Goal: Task Accomplishment & Management: Use online tool/utility

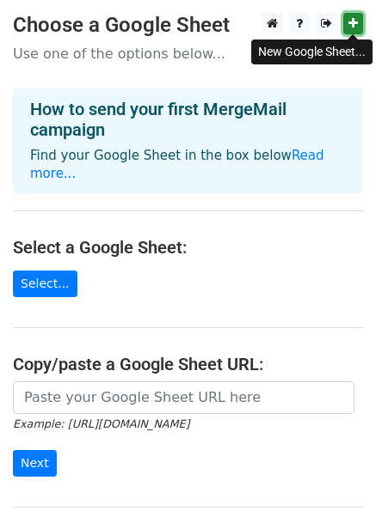
click at [357, 19] on link at bounding box center [353, 23] width 20 height 21
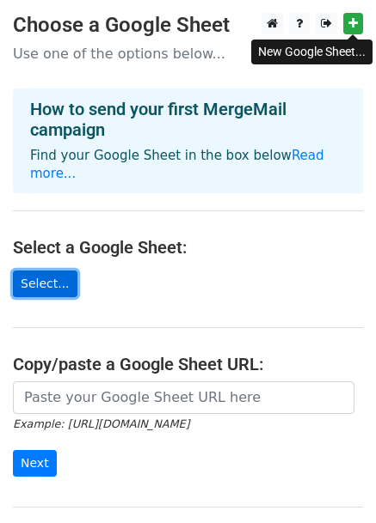
click at [40, 278] on link "Select..." at bounding box center [45, 284] width 64 height 27
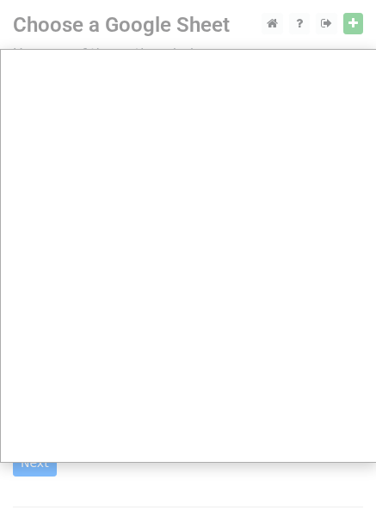
click at [353, 25] on div at bounding box center [188, 352] width 376 height 704
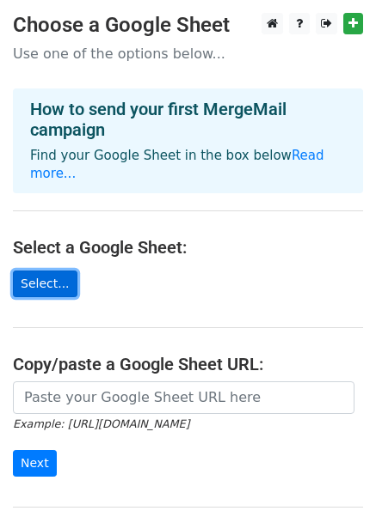
click at [59, 278] on link "Select..." at bounding box center [45, 284] width 64 height 27
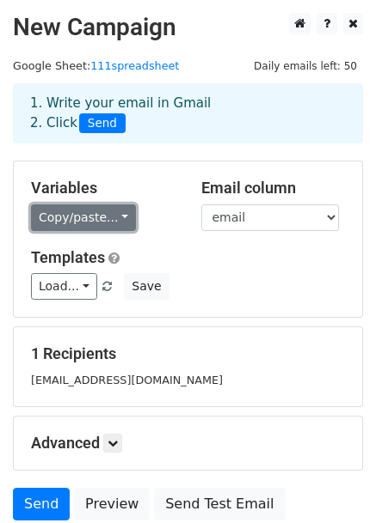
click at [76, 226] on link "Copy/paste..." at bounding box center [83, 218] width 105 height 27
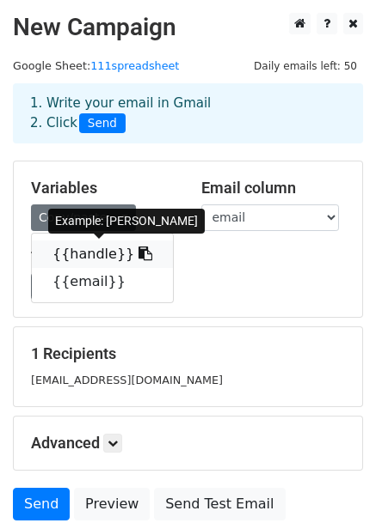
click at [82, 250] on link "{{handle}}" at bounding box center [102, 254] width 141 height 27
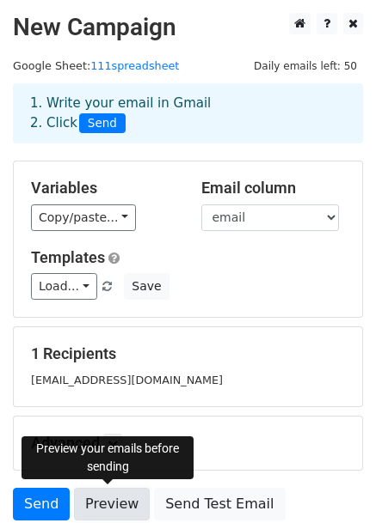
click at [110, 509] on link "Preview" at bounding box center [112, 504] width 76 height 33
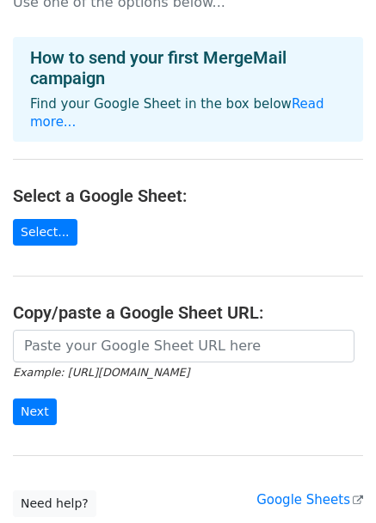
scroll to position [86, 0]
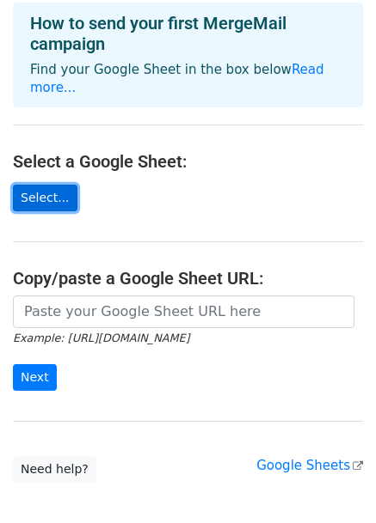
click at [58, 198] on link "Select..." at bounding box center [45, 198] width 64 height 27
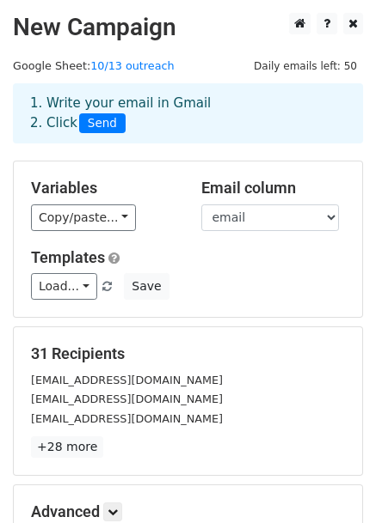
click at [227, 158] on div "1. Write your email in Gmail 2. Click Send" at bounding box center [188, 126] width 376 height 69
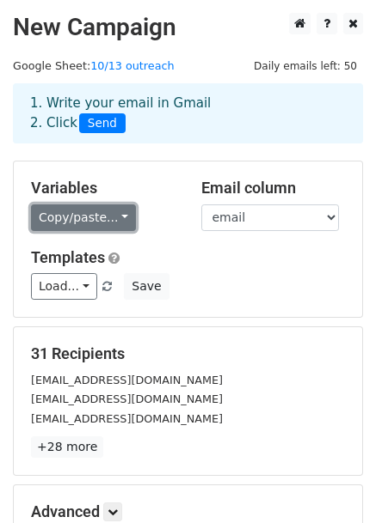
click at [124, 212] on link "Copy/paste..." at bounding box center [83, 218] width 105 height 27
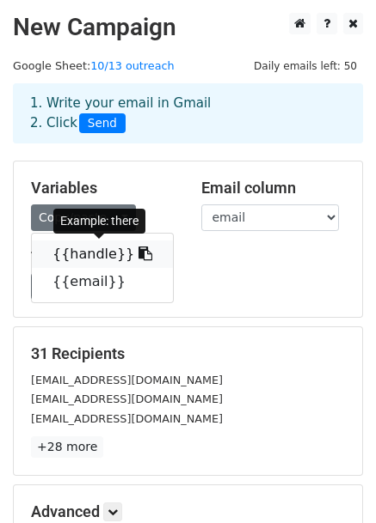
click at [106, 255] on link "{{handle}}" at bounding box center [102, 254] width 141 height 27
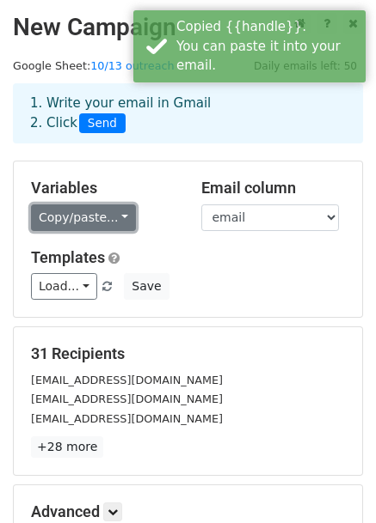
click at [113, 216] on link "Copy/paste..." at bounding box center [83, 218] width 105 height 27
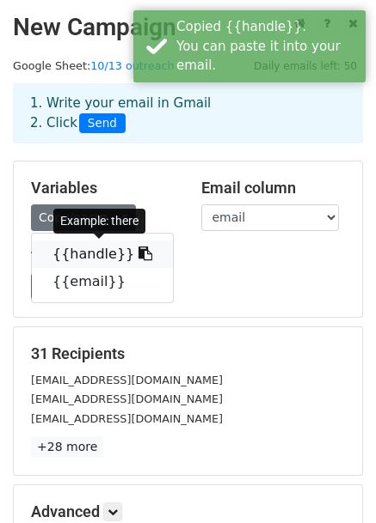
click at [102, 241] on link "{{handle}}" at bounding box center [102, 254] width 141 height 27
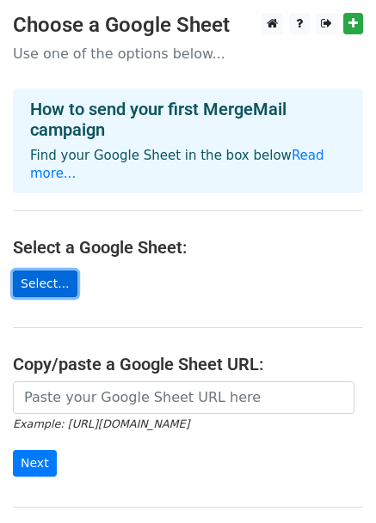
click at [43, 280] on link "Select..." at bounding box center [45, 284] width 64 height 27
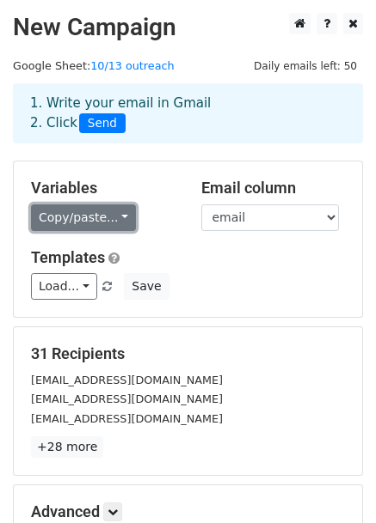
click at [119, 211] on link "Copy/paste..." at bounding box center [83, 218] width 105 height 27
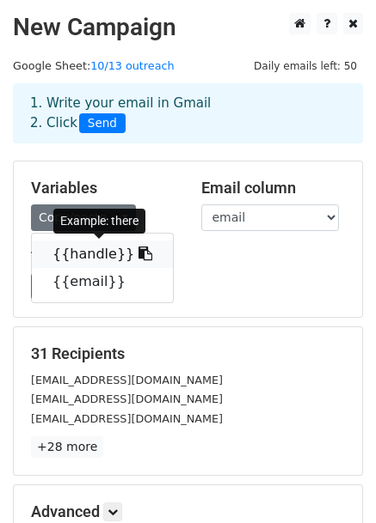
click at [110, 247] on link "{{handle}}" at bounding box center [102, 254] width 141 height 27
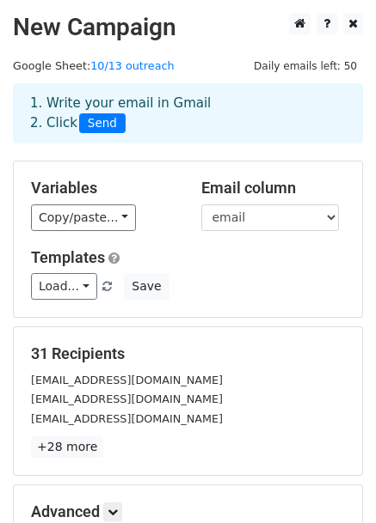
click at [239, 263] on h5 "Templates" at bounding box center [188, 257] width 314 height 19
click at [82, 279] on link "Load..." at bounding box center [64, 286] width 66 height 27
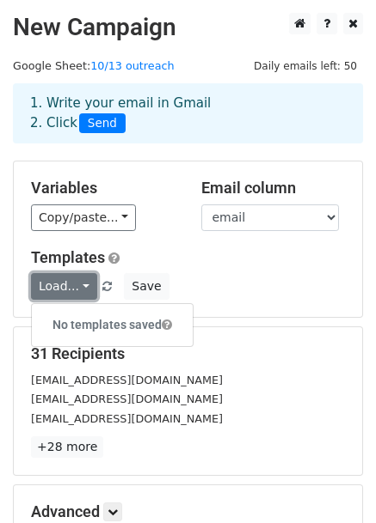
click at [63, 281] on link "Load..." at bounding box center [64, 286] width 66 height 27
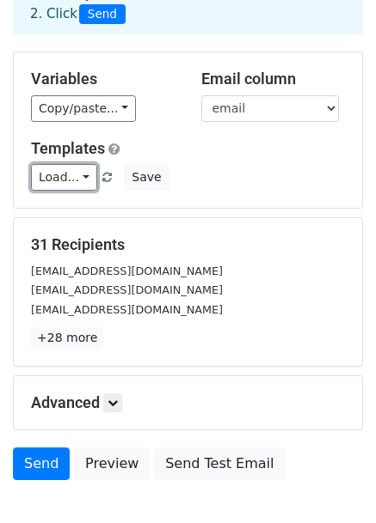
scroll to position [86, 0]
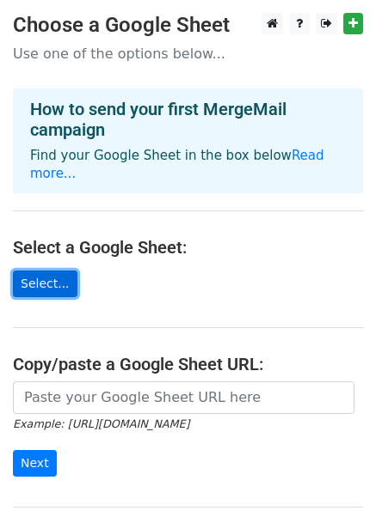
click at [41, 284] on link "Select..." at bounding box center [45, 284] width 64 height 27
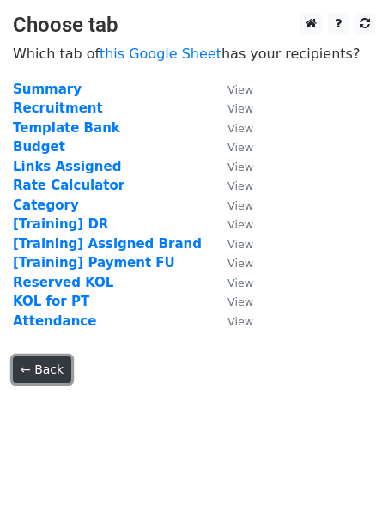
click at [37, 368] on link "← Back" at bounding box center [42, 370] width 58 height 27
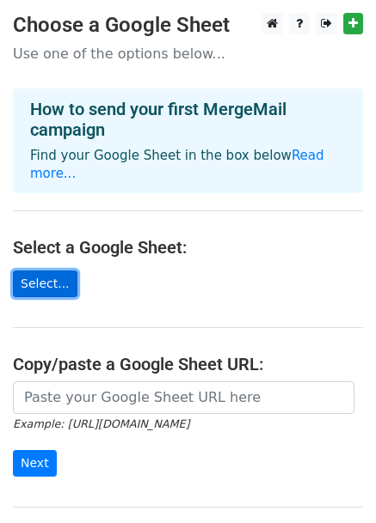
click at [62, 285] on link "Select..." at bounding box center [45, 284] width 64 height 27
click at [34, 275] on link "Select..." at bounding box center [45, 284] width 64 height 27
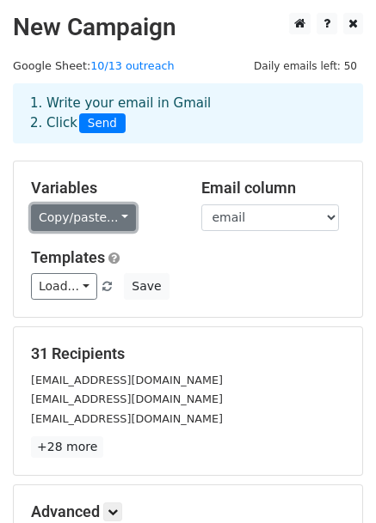
click at [118, 220] on link "Copy/paste..." at bounding box center [83, 218] width 105 height 27
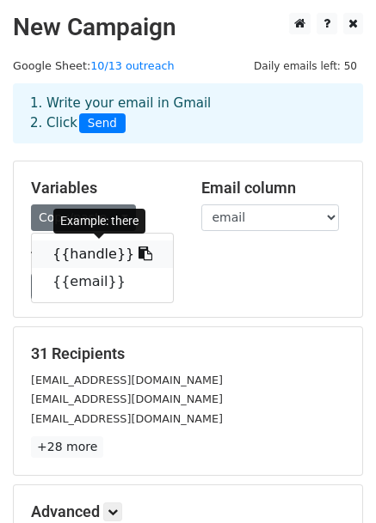
click at [89, 247] on link "{{handle}}" at bounding box center [102, 254] width 141 height 27
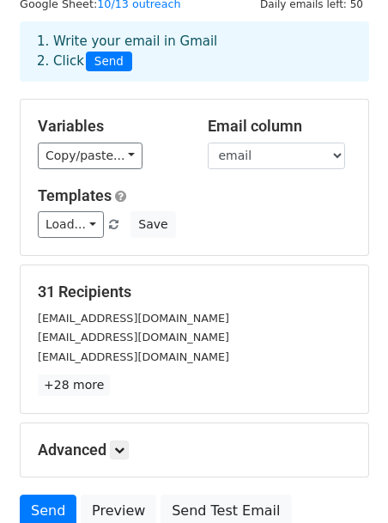
scroll to position [34, 0]
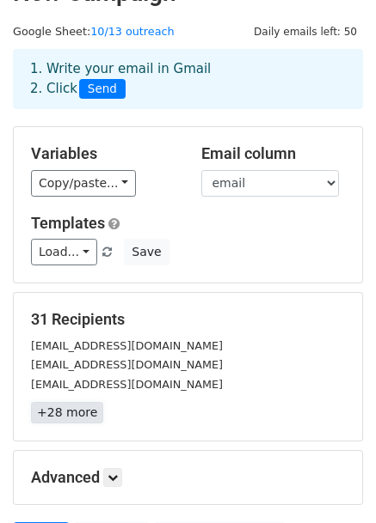
click at [84, 418] on link "+28 more" at bounding box center [67, 412] width 72 height 21
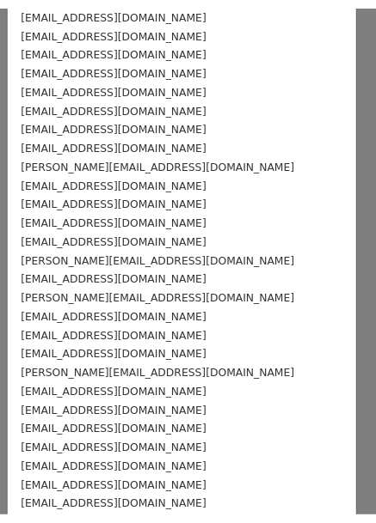
scroll to position [0, 0]
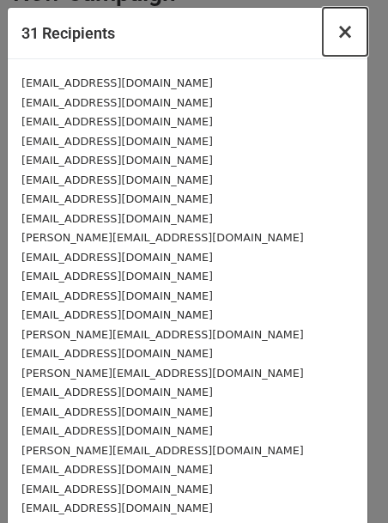
click at [340, 30] on span "×" at bounding box center [345, 32] width 17 height 24
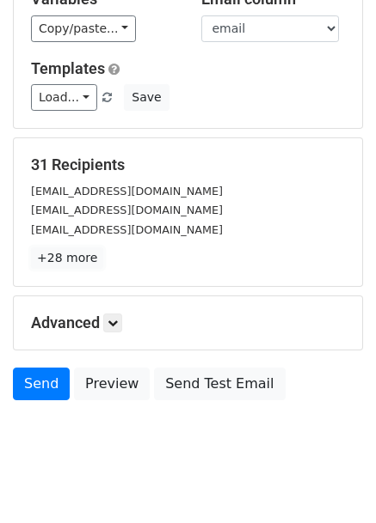
scroll to position [208, 0]
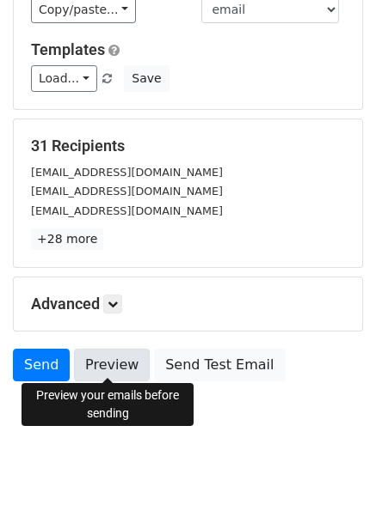
click at [119, 357] on link "Preview" at bounding box center [112, 365] width 76 height 33
click at [110, 369] on link "Preview" at bounding box center [112, 365] width 76 height 33
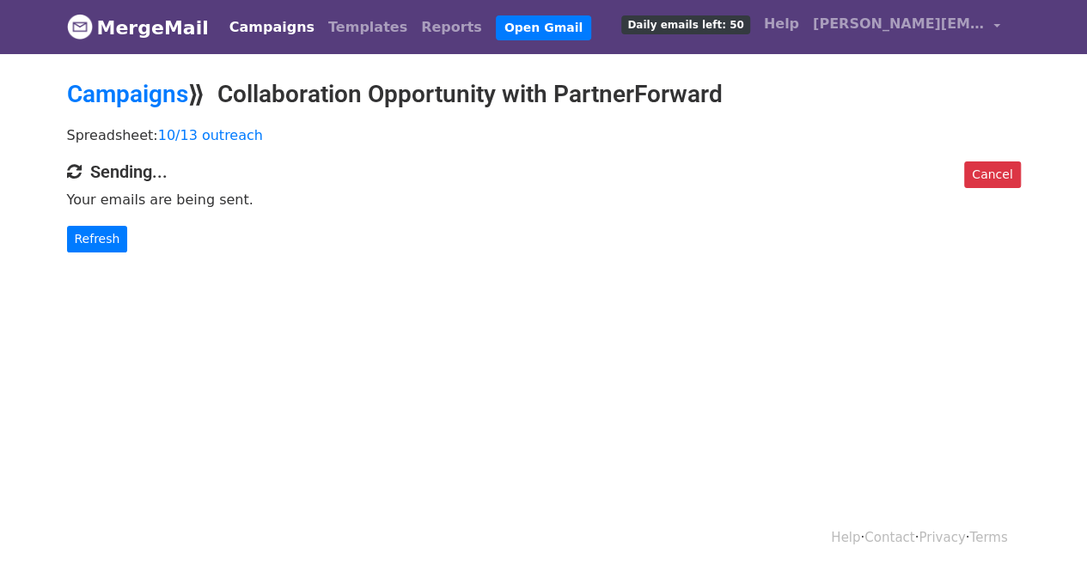
click at [122, 171] on h4 "Sending..." at bounding box center [544, 172] width 954 height 21
click at [106, 231] on link "Refresh" at bounding box center [97, 239] width 61 height 27
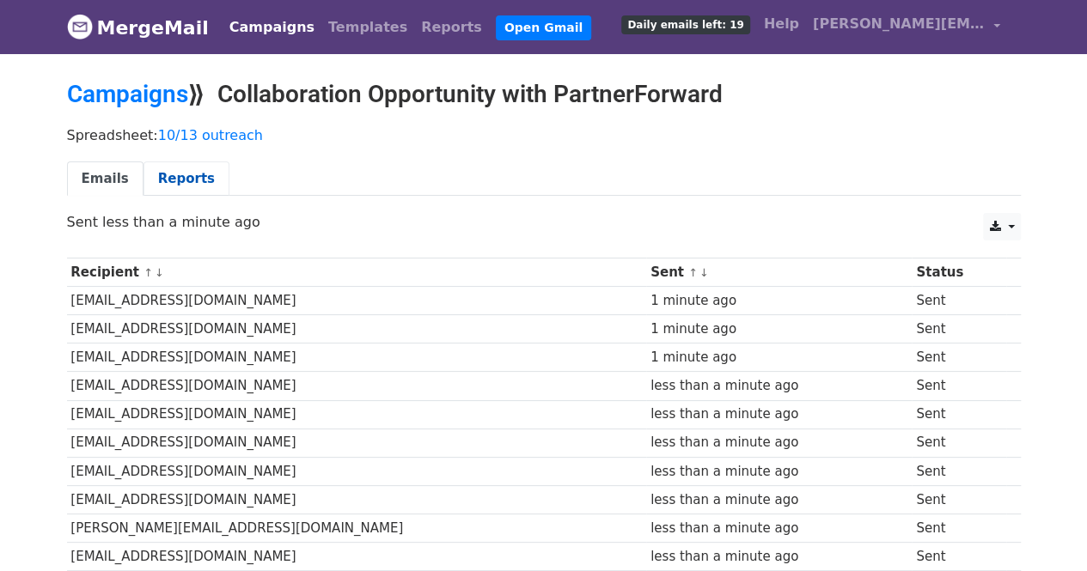
click at [180, 174] on link "Reports" at bounding box center [187, 179] width 86 height 35
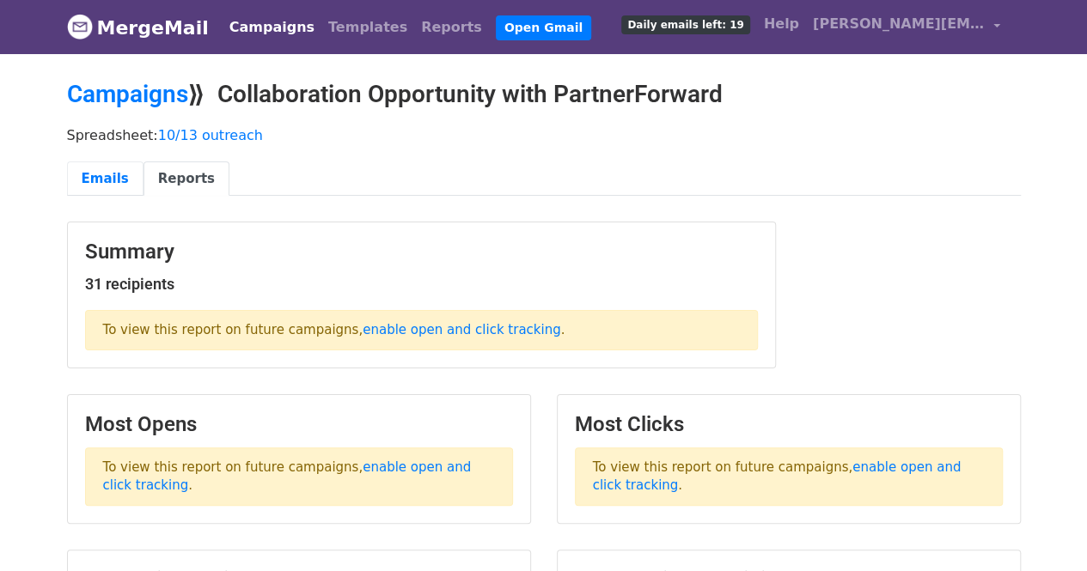
click at [105, 181] on link "Emails" at bounding box center [105, 179] width 76 height 35
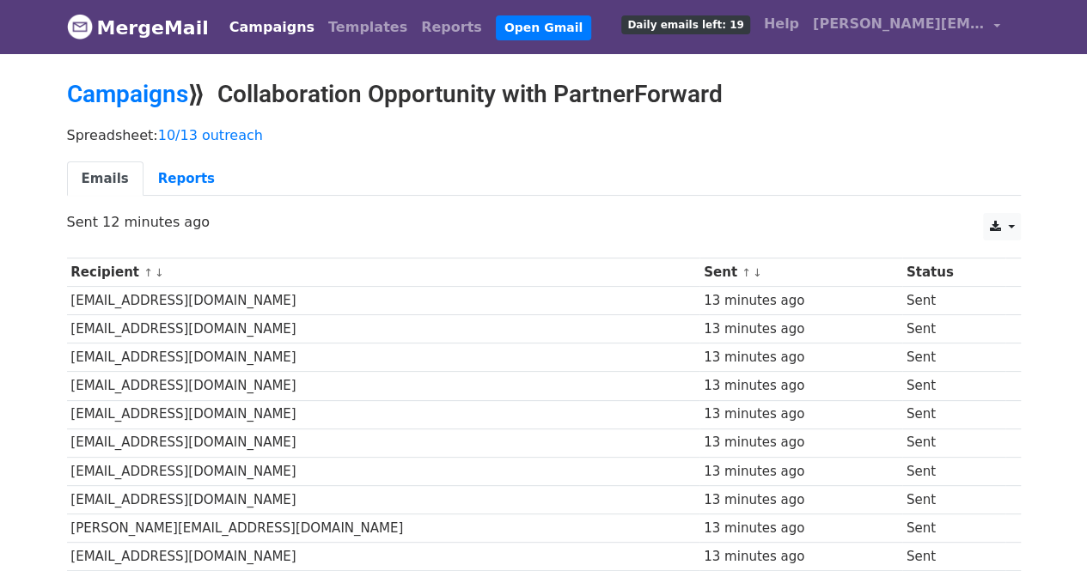
click at [680, 21] on span "Daily emails left: 19" at bounding box center [685, 24] width 128 height 19
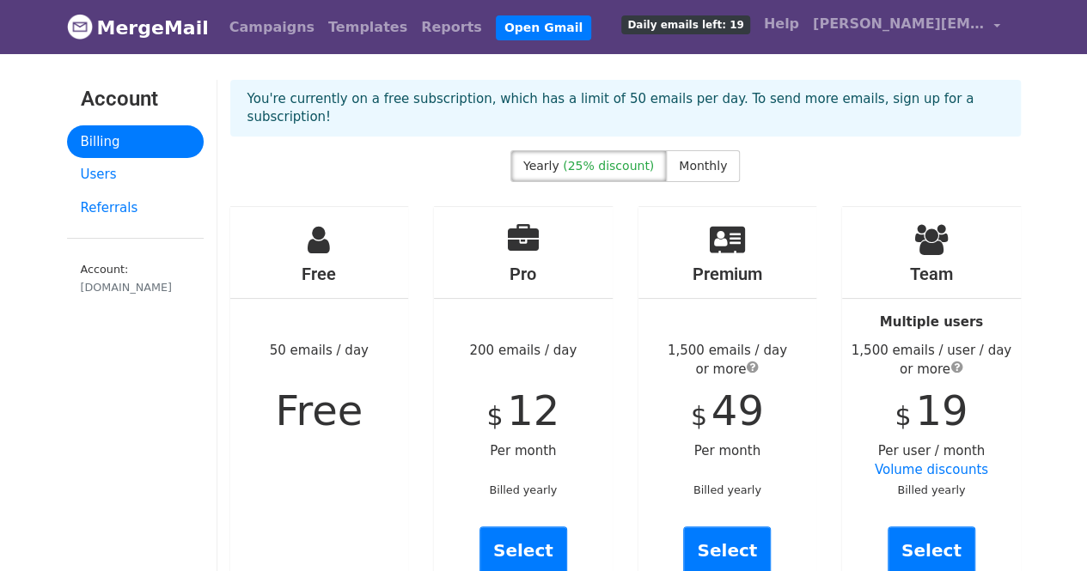
click at [708, 26] on span "Daily emails left: 19" at bounding box center [685, 24] width 128 height 19
click at [129, 209] on link "Referrals" at bounding box center [135, 209] width 137 height 34
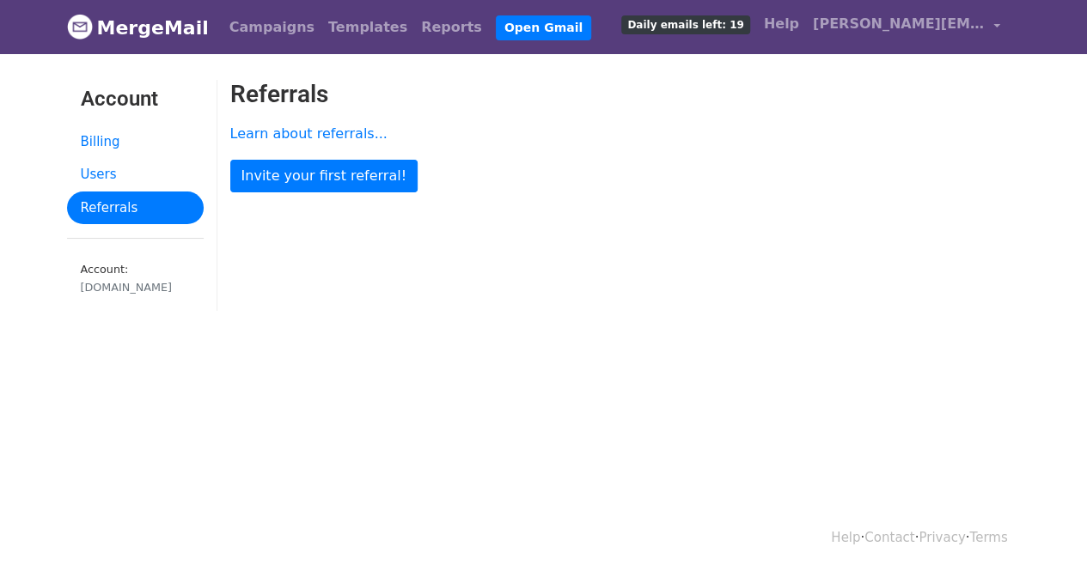
click at [143, 259] on link "Account: [DOMAIN_NAME]" at bounding box center [135, 282] width 137 height 58
click at [113, 142] on link "Billing" at bounding box center [135, 142] width 137 height 34
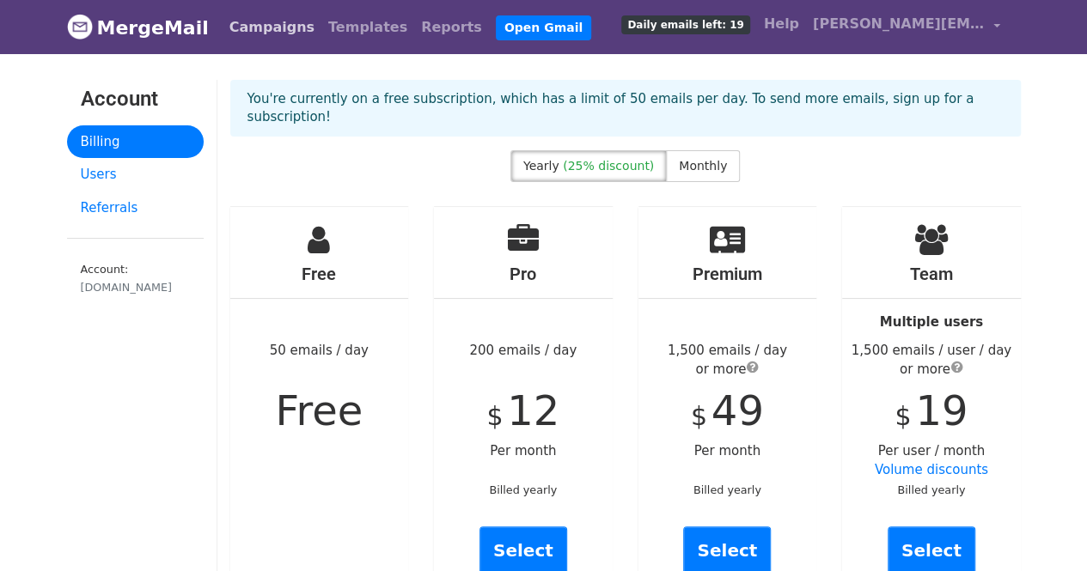
click at [231, 21] on link "Campaigns" at bounding box center [272, 27] width 99 height 34
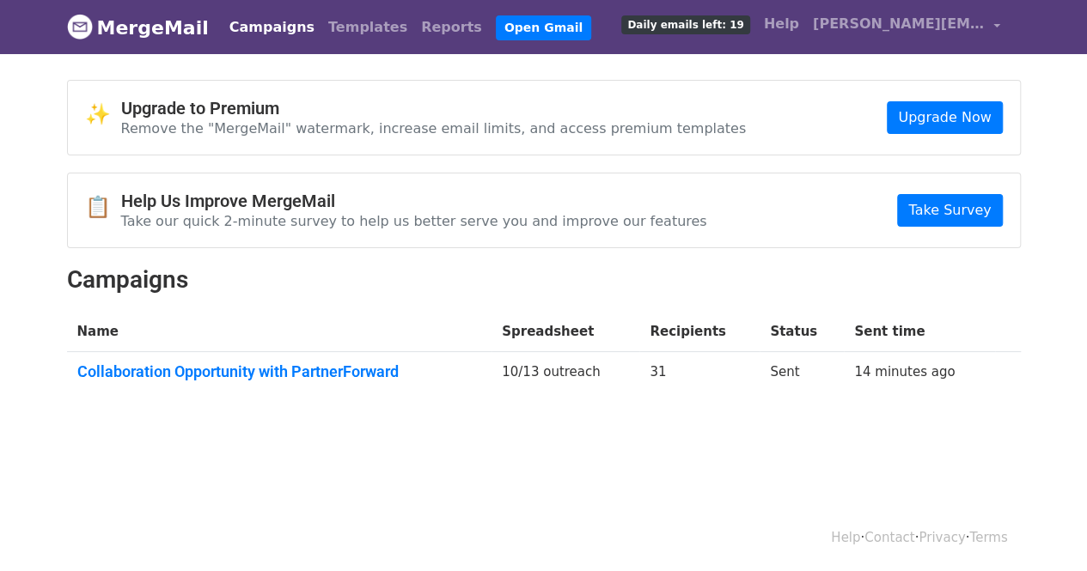
click at [596, 367] on td "10/13 outreach" at bounding box center [566, 375] width 148 height 46
